Goal: Task Accomplishment & Management: Use online tool/utility

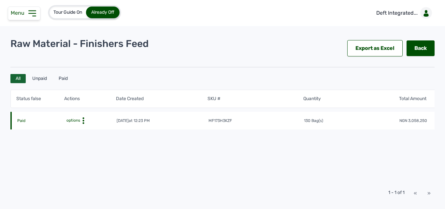
click at [247, 10] on div "Tour Guide On Already Off Deft Integrated..." at bounding box center [222, 13] width 445 height 26
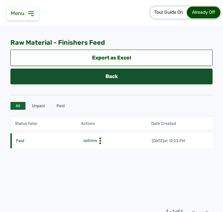
click at [157, 72] on link "Back" at bounding box center [111, 76] width 202 height 16
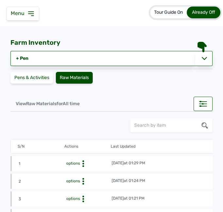
click at [20, 16] on span "Menu" at bounding box center [19, 13] width 16 height 6
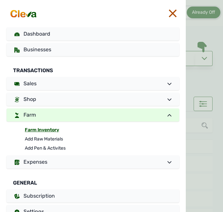
click at [48, 129] on link "Farm Inventory" at bounding box center [102, 129] width 154 height 9
click at [43, 139] on link "Add Raw Materials" at bounding box center [102, 138] width 154 height 9
select select
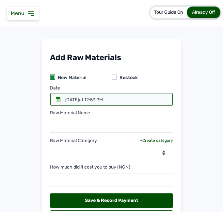
click at [56, 99] on icon at bounding box center [58, 99] width 5 height 5
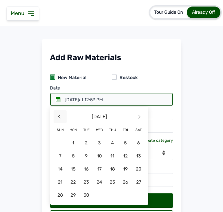
click at [61, 115] on span "<" at bounding box center [59, 116] width 13 height 13
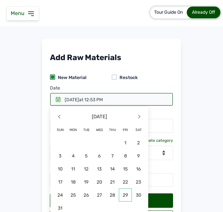
click at [122, 190] on span "29" at bounding box center [125, 194] width 13 height 13
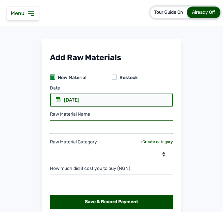
click at [68, 124] on input "text" at bounding box center [111, 127] width 123 height 14
type input "Biomass Fuel"
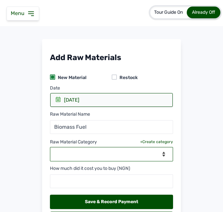
click at [113, 154] on select "--Select Category-- Biomass Fuel feeds medications vaccines" at bounding box center [111, 154] width 123 height 14
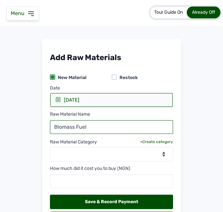
drag, startPoint x: 91, startPoint y: 127, endPoint x: 44, endPoint y: 126, distance: 47.0
click at [44, 126] on div "Add Raw Materials New Material Restock Date 29 Aug 2025 2025 Friday 29 August <…" at bounding box center [111, 139] width 139 height 200
type input "Charcoal"
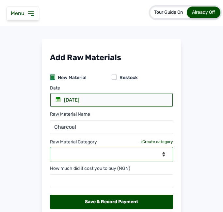
click at [80, 155] on select "--Select Category-- Biomass Fuel feeds medications vaccines" at bounding box center [111, 154] width 123 height 14
select select "Biomass Fuel"
click at [50, 147] on select "--Select Category-- Biomass Fuel feeds medications vaccines" at bounding box center [111, 154] width 123 height 14
select select
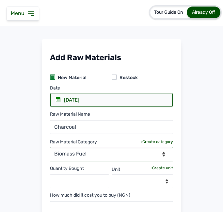
scroll to position [78, 0]
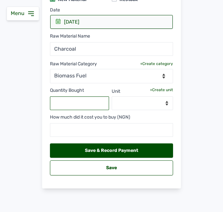
click at [79, 101] on input "text" at bounding box center [79, 103] width 59 height 14
type input "1"
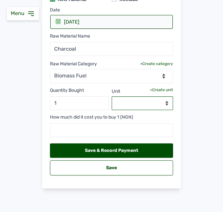
click at [164, 102] on select "--Select unit--" at bounding box center [143, 103] width 62 height 14
click at [162, 88] on div "+Create unit" at bounding box center [161, 89] width 23 height 5
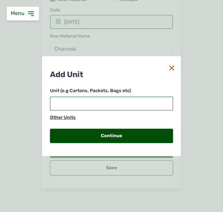
click at [119, 100] on input "text" at bounding box center [111, 104] width 123 height 14
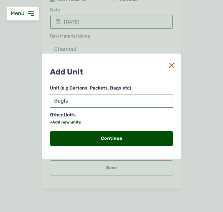
type input "Bag(s)"
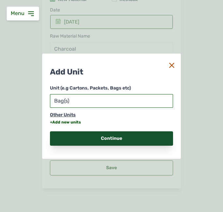
click at [85, 134] on div "Continue" at bounding box center [111, 138] width 123 height 14
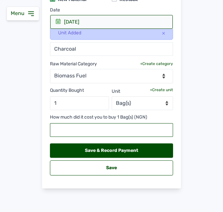
click at [87, 132] on input "text" at bounding box center [111, 130] width 123 height 14
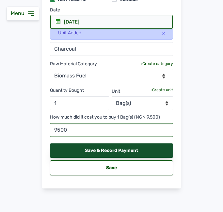
type input "9500"
click at [102, 150] on div "Save & Record Payment" at bounding box center [111, 150] width 123 height 14
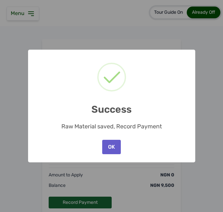
click at [107, 146] on button "OK" at bounding box center [111, 147] width 18 height 14
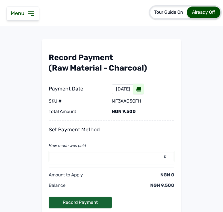
click at [100, 157] on input "0" at bounding box center [112, 156] width 126 height 11
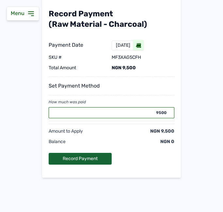
scroll to position [45, 0]
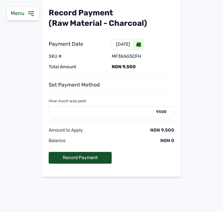
click at [83, 157] on div "Record Payment" at bounding box center [80, 158] width 63 height 12
type input "0"
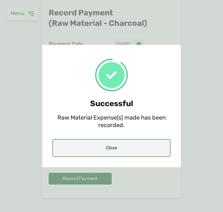
click at [92, 147] on div "Close" at bounding box center [112, 148] width 118 height 18
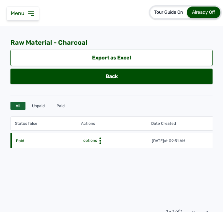
click at [135, 140] on div "options" at bounding box center [114, 140] width 65 height 7
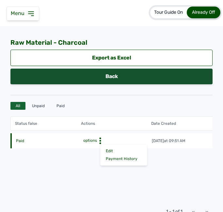
click at [98, 80] on link "Back" at bounding box center [111, 76] width 202 height 16
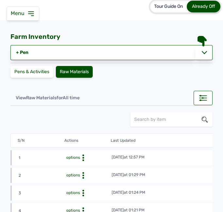
scroll to position [4, 0]
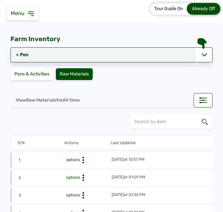
click at [16, 55] on link "+ Pen" at bounding box center [102, 54] width 185 height 15
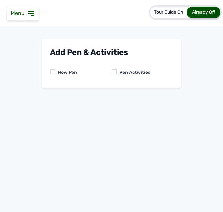
click at [114, 71] on div at bounding box center [114, 71] width 5 height 5
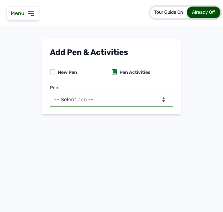
click at [110, 102] on select "-- Select pen -- BATCH 1 (Broilers)" at bounding box center [111, 100] width 123 height 14
select select "mf2jqycq6487"
click at [50, 93] on select "-- Select pen -- BATCH 1 (Broilers)" at bounding box center [111, 100] width 123 height 14
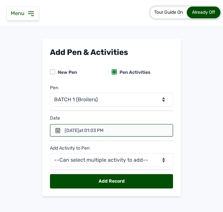
click at [55, 128] on icon at bounding box center [57, 130] width 5 height 5
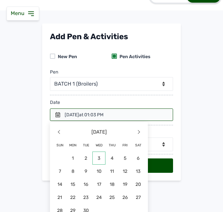
scroll to position [24, 0]
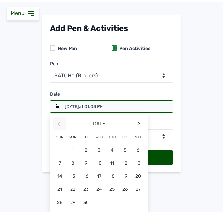
click at [56, 124] on span "<" at bounding box center [59, 123] width 13 height 13
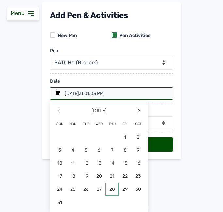
click at [111, 188] on span "28" at bounding box center [111, 188] width 13 height 13
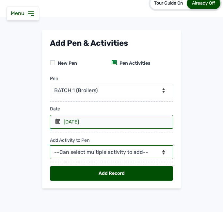
click at [90, 150] on select "--Can select multiple activity to add-- Raw Material Losses Weight" at bounding box center [111, 152] width 123 height 14
select select "Raw Material"
click at [50, 145] on select "--Can select multiple activity to add-- Raw Material Losses Weight" at bounding box center [111, 152] width 123 height 14
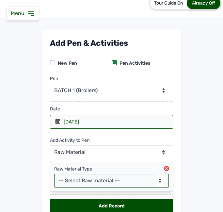
click at [79, 184] on select "-- Select Raw material -- Biomass Fuel feeds medications vaccines" at bounding box center [111, 180] width 114 height 14
select select "Biomass Fuel"
click at [54, 173] on select "-- Select Raw material -- Biomass Fuel feeds medications vaccines" at bounding box center [111, 180] width 114 height 14
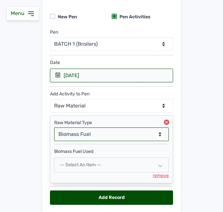
scroll to position [80, 0]
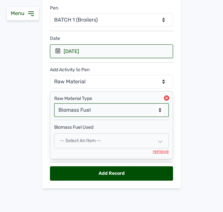
click at [83, 139] on span "-- Select an Item --" at bounding box center [80, 141] width 41 height 6
select select
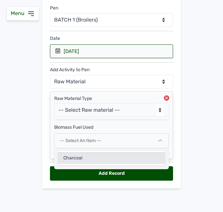
click at [80, 159] on div "Charcoal" at bounding box center [111, 158] width 107 height 12
select select
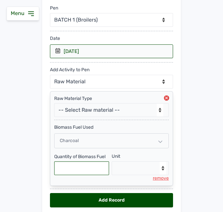
click at [67, 170] on input "text" at bounding box center [81, 168] width 55 height 14
type input "1"
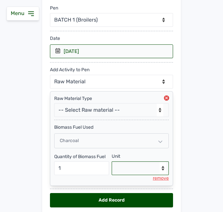
click at [132, 166] on select "--Select unit-- Bag(s)" at bounding box center [140, 168] width 57 height 14
select select "Bag(s)"
click at [112, 161] on select "--Select unit-- Bag(s)" at bounding box center [140, 168] width 57 height 14
click at [108, 190] on div "Add Record" at bounding box center [111, 200] width 123 height 14
select select "null"
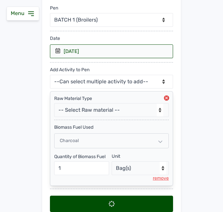
select select
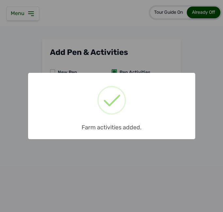
scroll to position [0, 0]
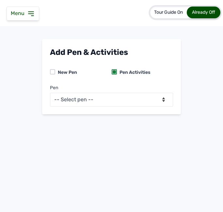
click at [32, 12] on icon at bounding box center [30, 14] width 5 height 4
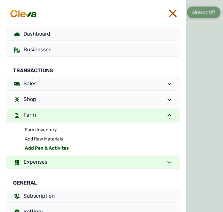
click at [37, 162] on span "Expenses" at bounding box center [35, 161] width 24 height 6
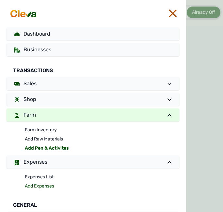
click at [37, 184] on link "Add Expenses" at bounding box center [102, 185] width 154 height 9
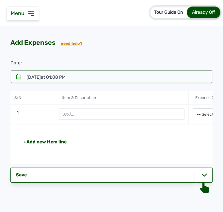
click at [18, 74] on icon at bounding box center [18, 76] width 5 height 5
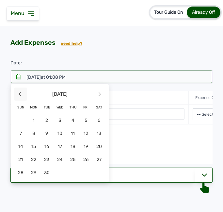
click at [20, 91] on span "<" at bounding box center [20, 93] width 13 height 13
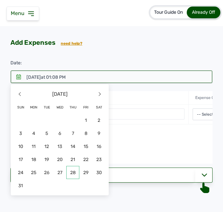
click at [69, 173] on span "28" at bounding box center [72, 172] width 13 height 13
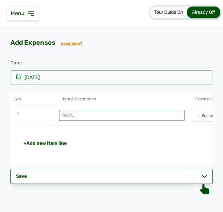
click at [91, 117] on input "text" at bounding box center [122, 115] width 126 height 11
type input "Woodshavings"
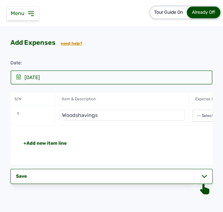
click at [162, 143] on div "+Add new item line" at bounding box center [150, 143] width 254 height 7
click at [143, 142] on div "+Add new item line" at bounding box center [150, 143] width 254 height 7
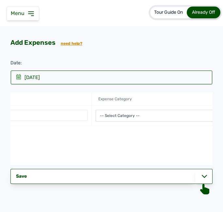
scroll to position [0, 183]
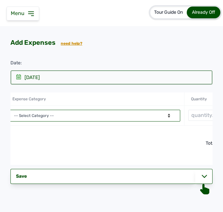
click at [135, 114] on select "-- Select Category -- Advertising Expenses Bank Charges Entertainment Expenses …" at bounding box center [95, 116] width 170 height 12
select select "Repair & Maintenance Expenses"
click at [10, 110] on select "-- Select Category -- Advertising Expenses Bank Charges Entertainment Expenses …" at bounding box center [95, 116] width 170 height 12
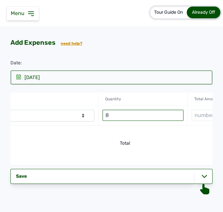
scroll to position [0, 336]
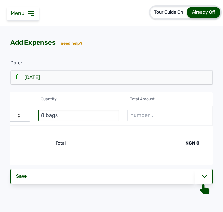
type input "8 bags"
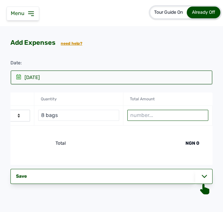
click at [147, 115] on input "number" at bounding box center [167, 115] width 81 height 11
type input "10000"
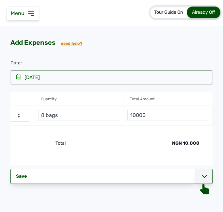
click at [197, 178] on div at bounding box center [203, 176] width 17 height 15
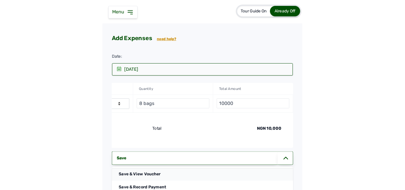
scroll to position [0, 307]
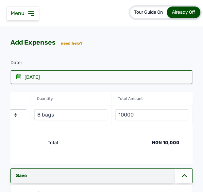
click at [110, 183] on div "Save" at bounding box center [92, 176] width 164 height 15
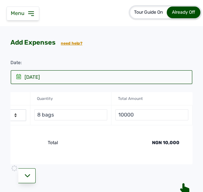
select select "undefined"
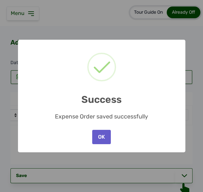
click at [97, 139] on button "OK" at bounding box center [101, 137] width 18 height 14
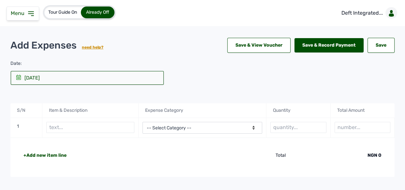
scroll to position [0, 0]
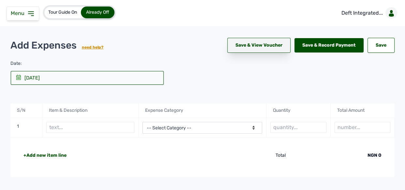
click at [253, 49] on div "Save & View Voucher" at bounding box center [258, 45] width 63 height 15
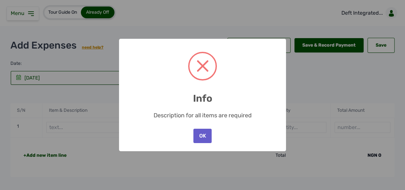
click at [203, 136] on button "OK" at bounding box center [202, 136] width 18 height 14
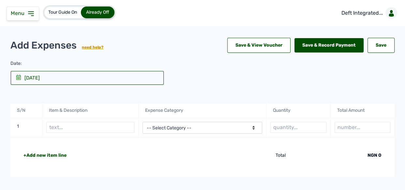
click at [29, 15] on icon at bounding box center [31, 14] width 8 height 8
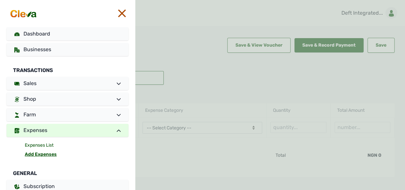
click at [32, 146] on link "Expenses List" at bounding box center [77, 145] width 104 height 9
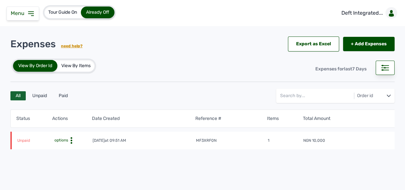
click at [22, 138] on td "Unpaid" at bounding box center [35, 141] width 36 height 7
click at [69, 137] on icon at bounding box center [71, 140] width 7 height 7
click at [74, 166] on div "Pay Debt" at bounding box center [64, 166] width 46 height 8
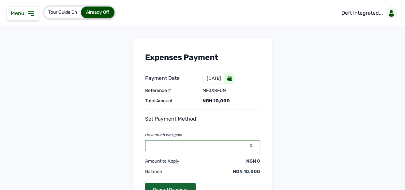
click at [171, 143] on input "0" at bounding box center [202, 145] width 115 height 11
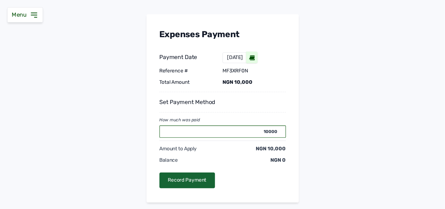
scroll to position [55, 0]
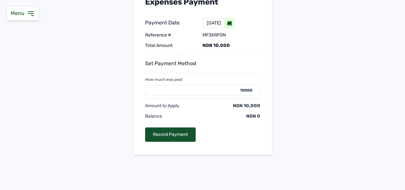
click at [159, 130] on div "Record Payment" at bounding box center [170, 135] width 51 height 14
type input "0"
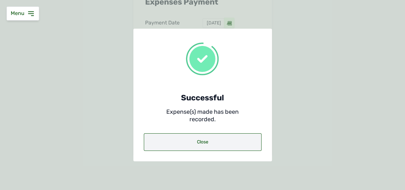
click at [173, 143] on div "Close" at bounding box center [203, 142] width 118 height 18
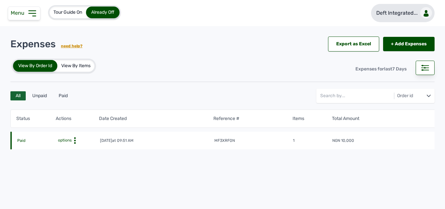
click at [400, 14] on p "Deft Integrated..." at bounding box center [397, 13] width 41 height 8
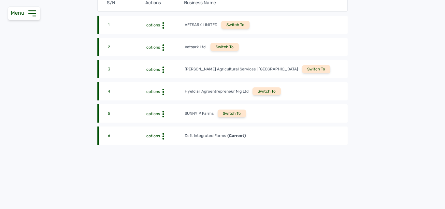
scroll to position [98, 0]
click at [221, 109] on div "Switch To" at bounding box center [232, 113] width 28 height 8
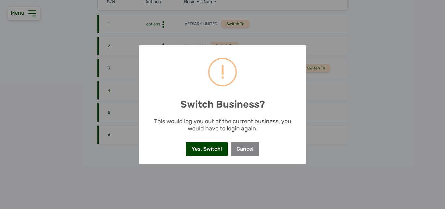
click at [211, 148] on button "Yes, Switch!" at bounding box center [207, 149] width 42 height 14
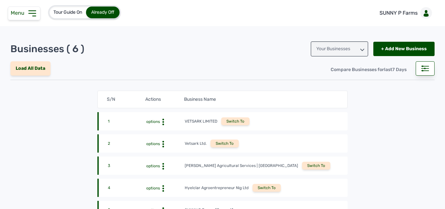
click at [34, 18] on icon at bounding box center [32, 13] width 10 height 10
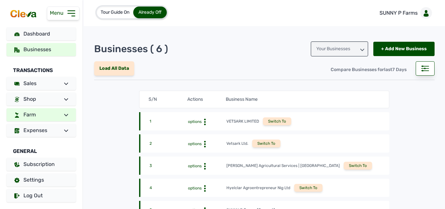
click at [40, 118] on link "Farm" at bounding box center [41, 114] width 69 height 13
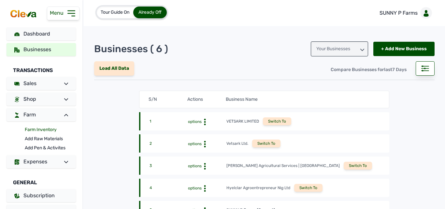
click at [44, 129] on link "Farm Inventory" at bounding box center [50, 129] width 51 height 9
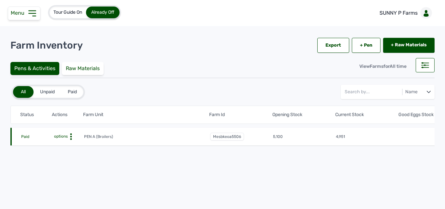
click at [71, 135] on icon at bounding box center [71, 136] width 7 height 7
click at [69, 145] on div "Farm Activities" at bounding box center [60, 147] width 46 height 8
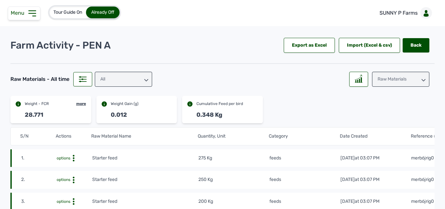
click at [132, 80] on div "All" at bounding box center [123, 79] width 57 height 15
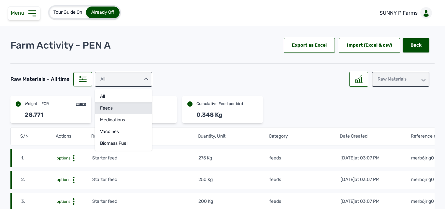
click at [116, 114] on div "feeds" at bounding box center [123, 120] width 57 height 12
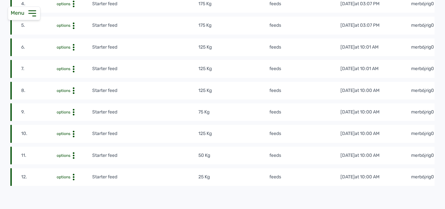
scroll to position [285, 0]
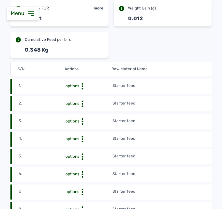
scroll to position [125, 0]
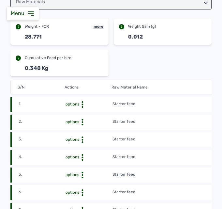
click at [162, 103] on td "Starter feed" at bounding box center [182, 104] width 141 height 7
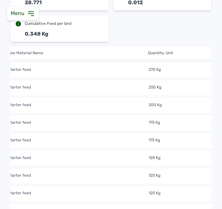
scroll to position [154, 0]
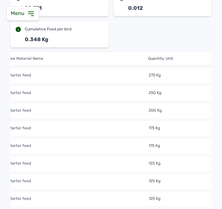
click at [91, 75] on td "Starter feed" at bounding box center [78, 75] width 141 height 7
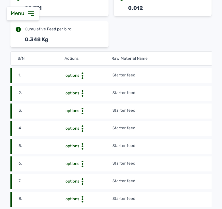
scroll to position [0, 0]
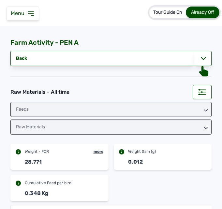
click at [29, 11] on icon at bounding box center [31, 14] width 8 height 8
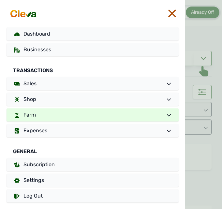
click at [62, 116] on link "Farm" at bounding box center [93, 114] width 172 height 13
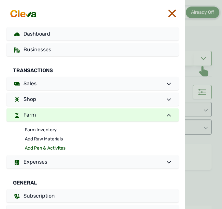
click at [45, 145] on link "Add Pen & Activites" at bounding box center [102, 147] width 154 height 9
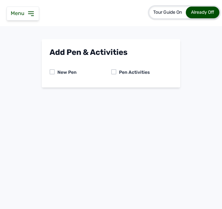
click at [113, 72] on div at bounding box center [113, 71] width 5 height 5
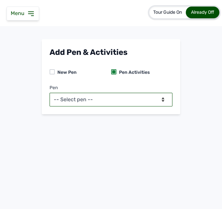
click at [105, 96] on select "-- Select pen -- PEN A (Broilers)" at bounding box center [111, 100] width 123 height 14
select select "mesbkeoa5506"
click at [50, 93] on select "-- Select pen -- PEN A (Broilers)" at bounding box center [111, 100] width 123 height 14
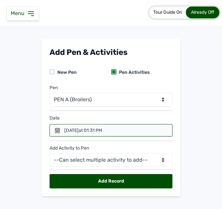
click at [55, 129] on icon at bounding box center [57, 130] width 5 height 5
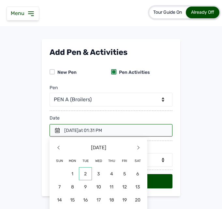
click at [66, 180] on span "2" at bounding box center [59, 186] width 13 height 13
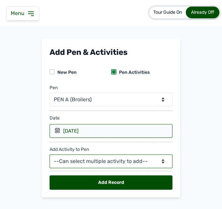
click at [86, 163] on select "--Can select multiple activity to add-- Raw Material Losses Weight" at bounding box center [111, 161] width 123 height 14
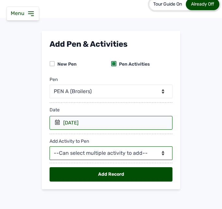
scroll to position [12, 0]
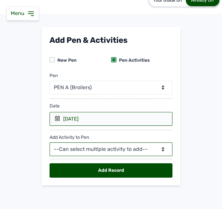
click at [86, 146] on select "--Can select multiple activity to add-- Raw Material Losses Weight" at bounding box center [111, 149] width 123 height 14
select select "Raw Material"
click at [50, 142] on select "--Can select multiple activity to add-- Raw Material Losses Weight" at bounding box center [111, 149] width 123 height 14
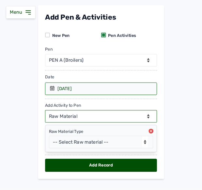
scroll to position [45, 0]
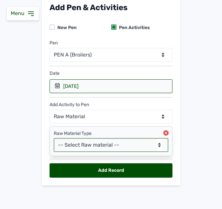
click at [96, 146] on select "-- Select Raw material -- feeds medications vaccines Biomass Fuel" at bounding box center [111, 145] width 114 height 14
select select "feeds"
click at [54, 138] on select "-- Select Raw material -- feeds medications vaccines Biomass Fuel" at bounding box center [111, 145] width 114 height 14
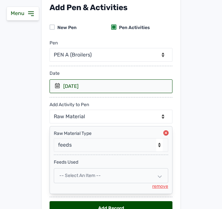
click at [94, 175] on span "-- Select an Item --" at bounding box center [79, 176] width 41 height 6
select select
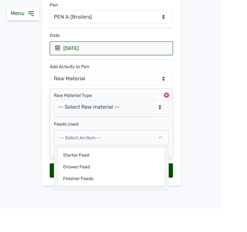
scroll to position [60, 0]
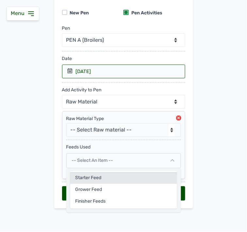
click at [106, 184] on div "Starter feed" at bounding box center [123, 190] width 107 height 12
select select
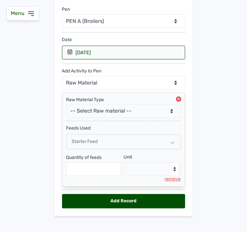
scroll to position [87, 0]
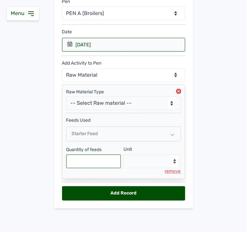
click at [98, 161] on input "text" at bounding box center [93, 162] width 55 height 14
type input "275"
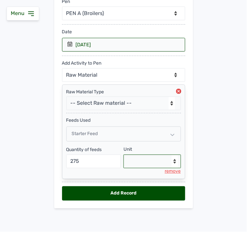
click at [156, 158] on select "--Select unit-- Bag(s) Kg" at bounding box center [151, 162] width 57 height 14
select select "Kg"
click at [123, 155] on select "--Select unit-- Bag(s) Kg" at bounding box center [151, 162] width 57 height 14
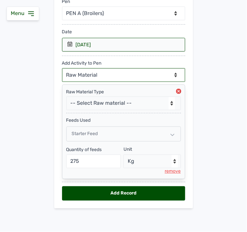
click at [147, 73] on select "--Can select multiple activity to add-- Raw Material Losses Weight" at bounding box center [123, 75] width 123 height 14
select select "Losses"
click at [62, 68] on select "--Can select multiple activity to add-- Raw Material Losses Weight" at bounding box center [123, 75] width 123 height 14
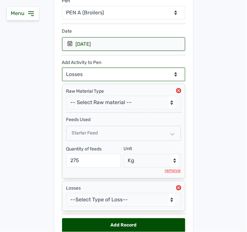
scroll to position [120, 0]
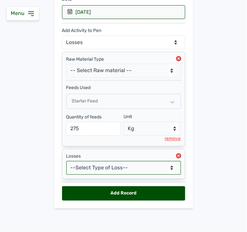
click at [134, 165] on select "--Select Type of Loss-- Mortality Culled Theft" at bounding box center [123, 168] width 114 height 14
click at [66, 161] on select "--Select Type of Loss-- Mortality Culled Theft" at bounding box center [123, 168] width 114 height 14
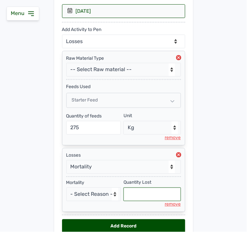
click at [145, 194] on input "text" at bounding box center [151, 195] width 57 height 14
select select "null"
type input "3"
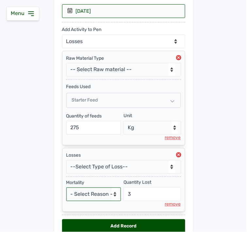
click at [98, 196] on select "- Select Reason - Disease Late Vaccination Wrong Vaccination Heat [MEDICAL_DATA…" at bounding box center [93, 195] width 55 height 14
select select "Others"
click at [66, 188] on select "- Select Reason - Disease Late Vaccination Wrong Vaccination Heat [MEDICAL_DATA…" at bounding box center [93, 195] width 55 height 14
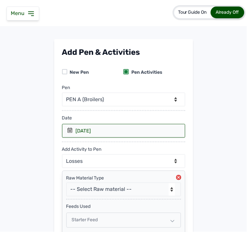
scroll to position [154, 0]
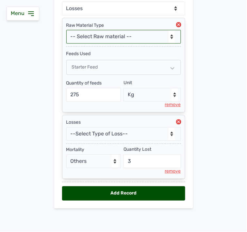
click at [129, 35] on select "-- Select Raw material -- feeds medications vaccines Biomass Fuel" at bounding box center [123, 37] width 114 height 14
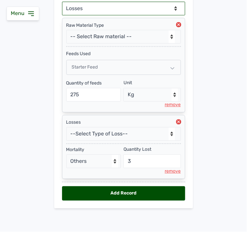
click at [130, 7] on select "--Can select multiple activity to add-- Raw Material Losses Weight" at bounding box center [123, 9] width 123 height 14
select select "Weight"
click at [62, 2] on select "--Can select multiple activity to add-- Raw Material Losses Weight" at bounding box center [123, 9] width 123 height 14
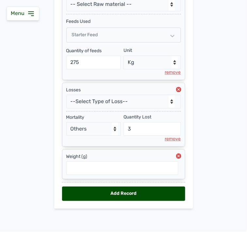
scroll to position [187, 0]
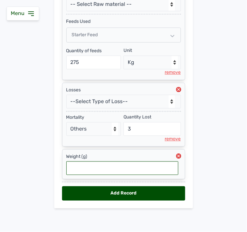
click at [126, 167] on input "text" at bounding box center [122, 168] width 112 height 14
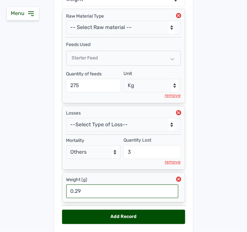
scroll to position [162, 0]
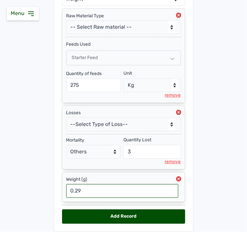
type input "0.29"
click at [126, 209] on div "Add Record" at bounding box center [123, 216] width 123 height 14
select select "null"
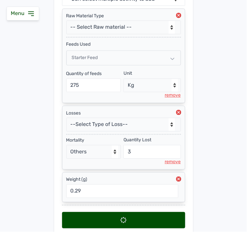
select select
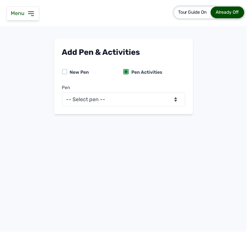
click at [29, 14] on icon at bounding box center [30, 14] width 5 height 4
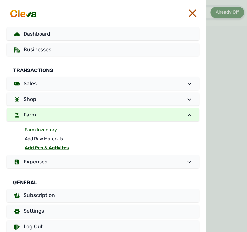
click at [55, 129] on link "Farm Inventory" at bounding box center [112, 129] width 174 height 9
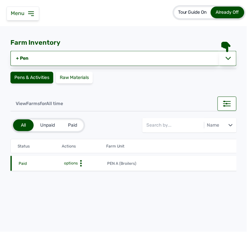
click at [80, 163] on circle at bounding box center [81, 164] width 2 height 2
click at [78, 173] on div "Farm Activities" at bounding box center [83, 174] width 46 height 8
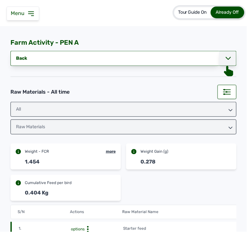
click at [227, 57] on icon at bounding box center [227, 58] width 5 height 5
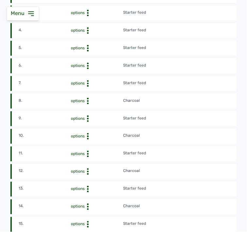
scroll to position [253, 0]
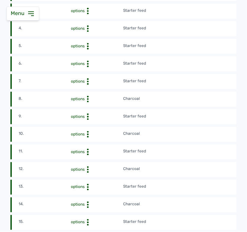
click at [206, 171] on td "Charcoal" at bounding box center [201, 169] width 157 height 7
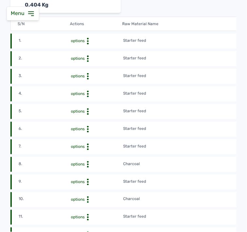
scroll to position [157, 0]
